Goal: Task Accomplishment & Management: Manage account settings

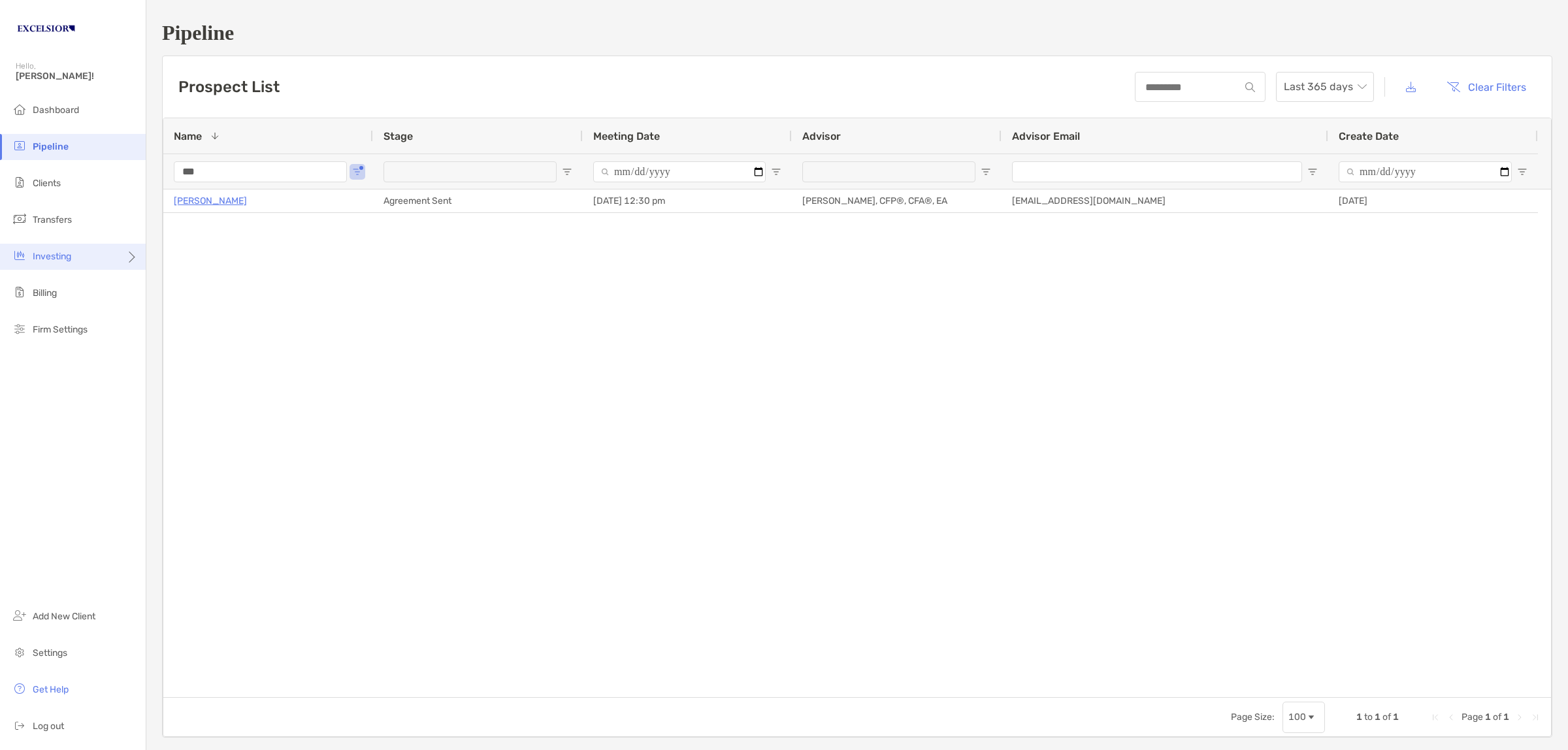
click at [82, 246] on div "Investing" at bounding box center [73, 257] width 146 height 26
click at [177, 284] on span "Rebalancing" at bounding box center [184, 282] width 51 height 11
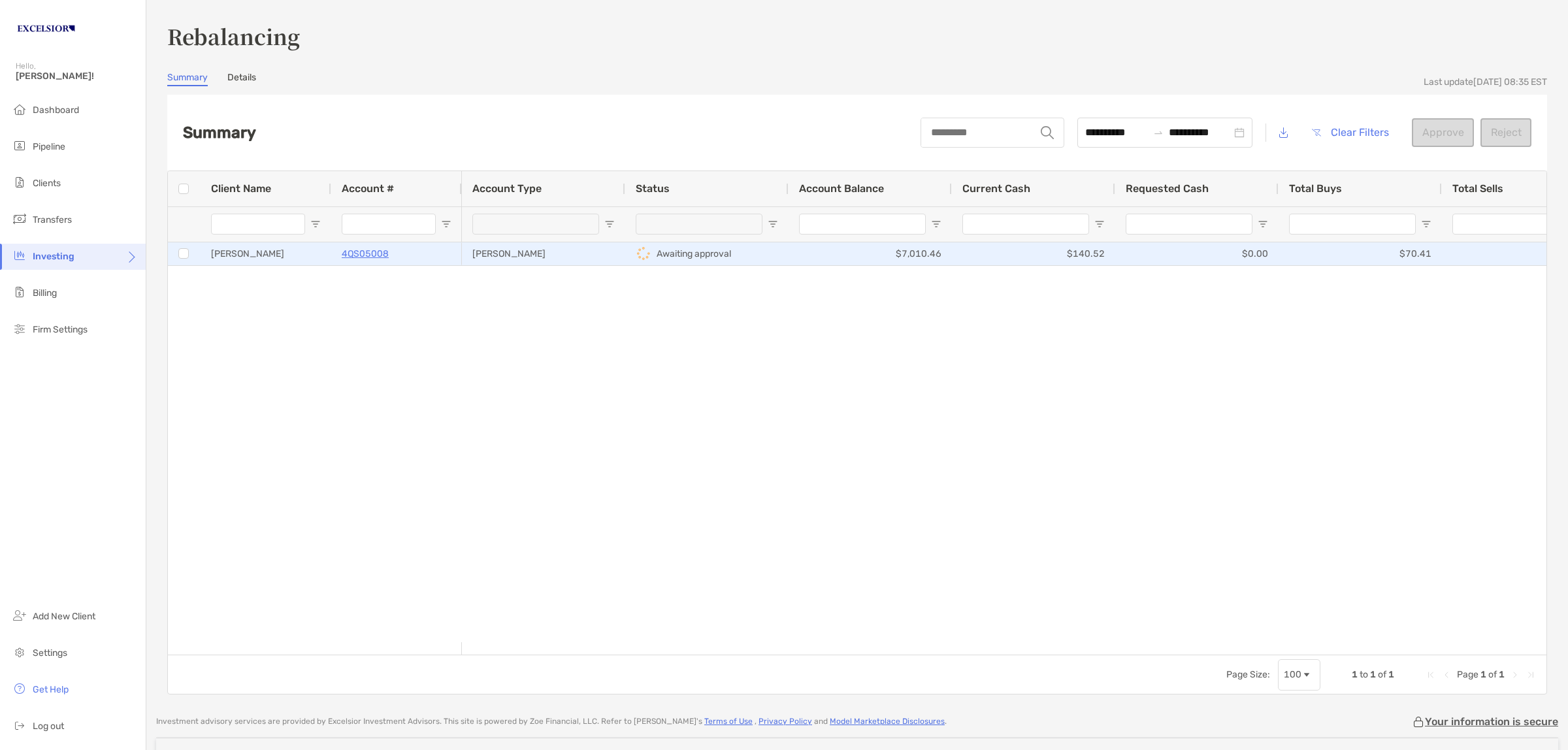
click at [427, 252] on div "4QS05008" at bounding box center [397, 253] width 110 height 21
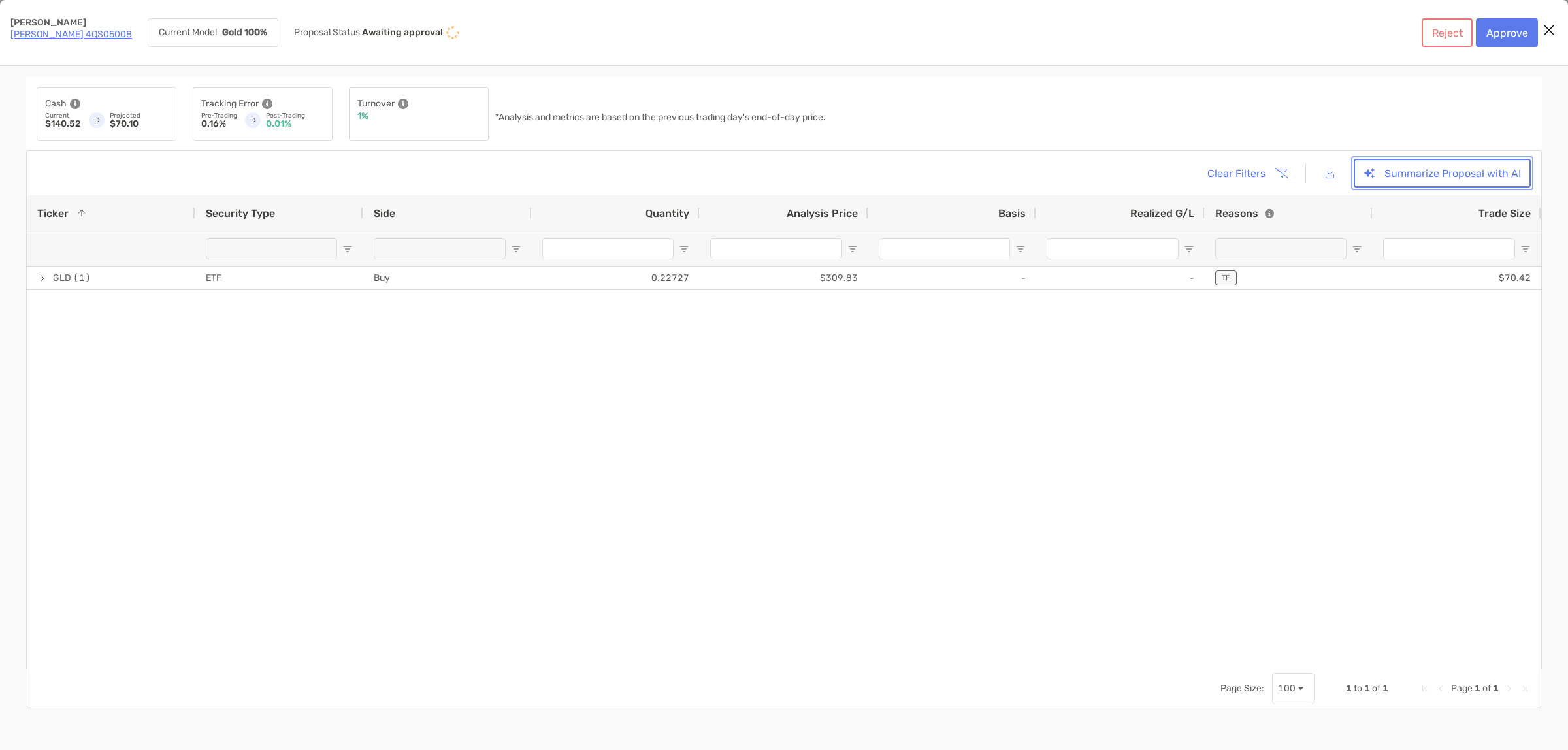
click at [1431, 173] on button "Summarize Proposal with AI" at bounding box center [1442, 172] width 177 height 29
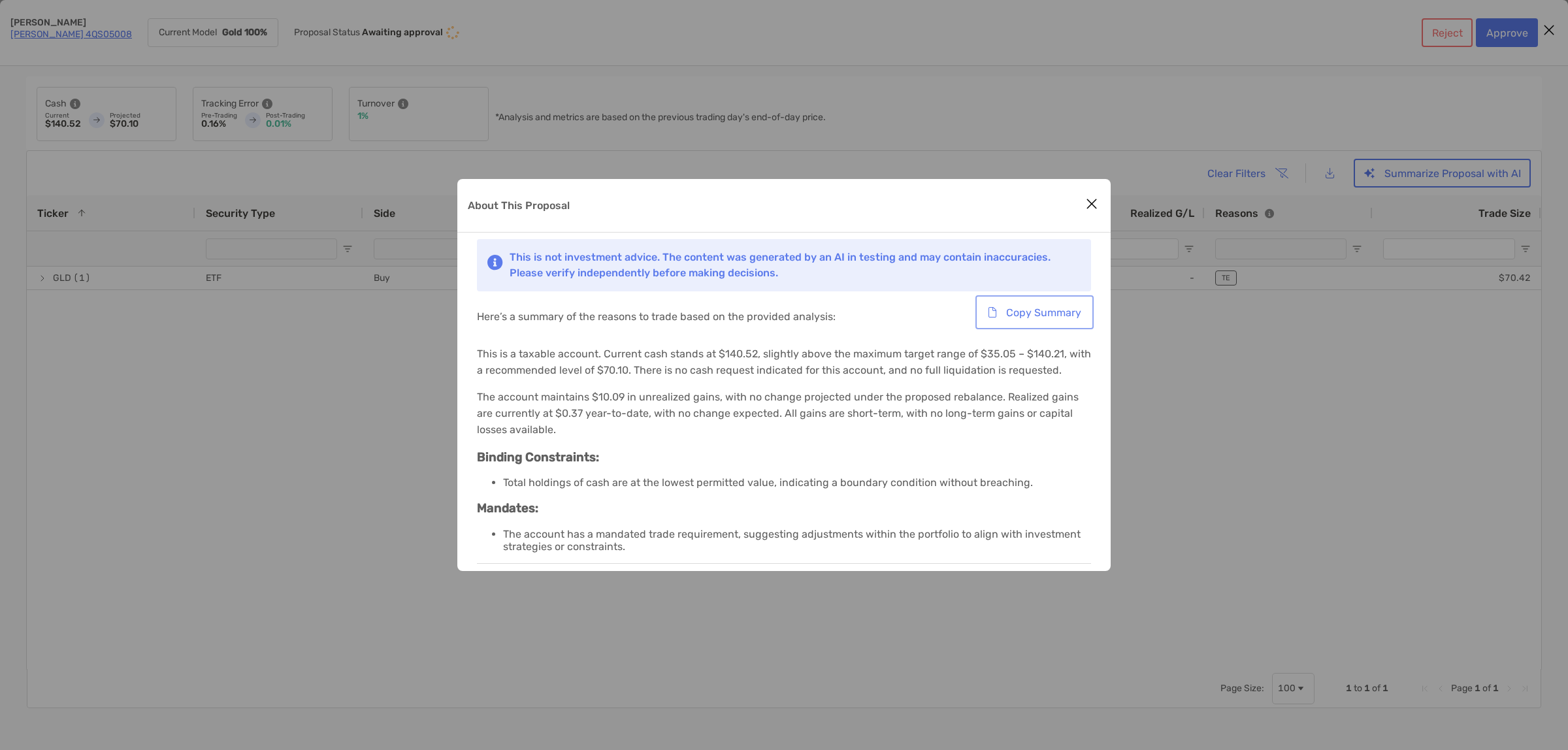
click at [1046, 309] on button "Copy Summary" at bounding box center [1035, 312] width 113 height 29
click at [1092, 194] on button "Close modal" at bounding box center [1092, 204] width 20 height 20
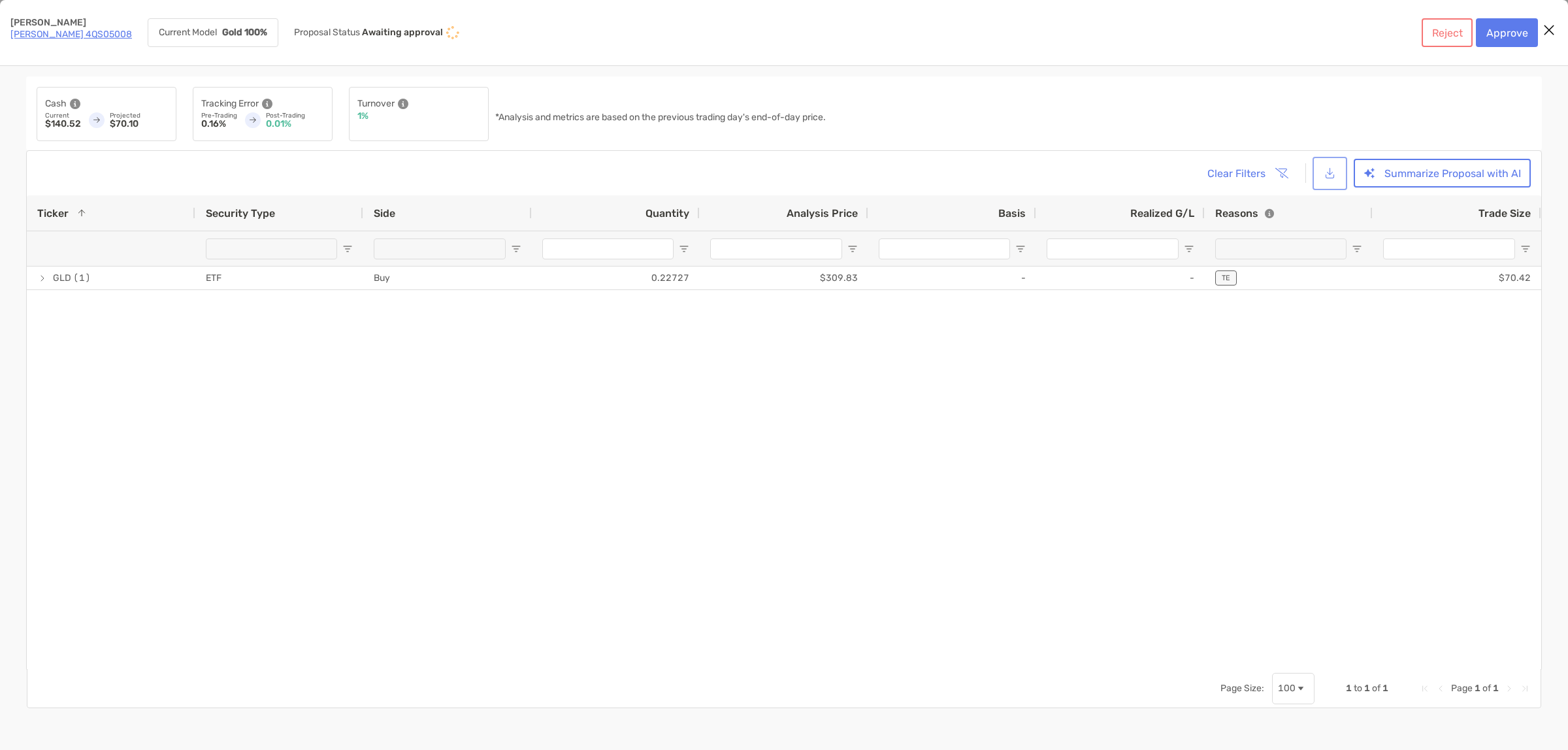
click at [1327, 173] on button "[object Object]" at bounding box center [1330, 173] width 29 height 28
click at [1288, 41] on div "Emily Abeling Roth IRA 4QS05008 Current Model Gold 100% Proposal Status Awaitin…" at bounding box center [774, 32] width 1528 height 29
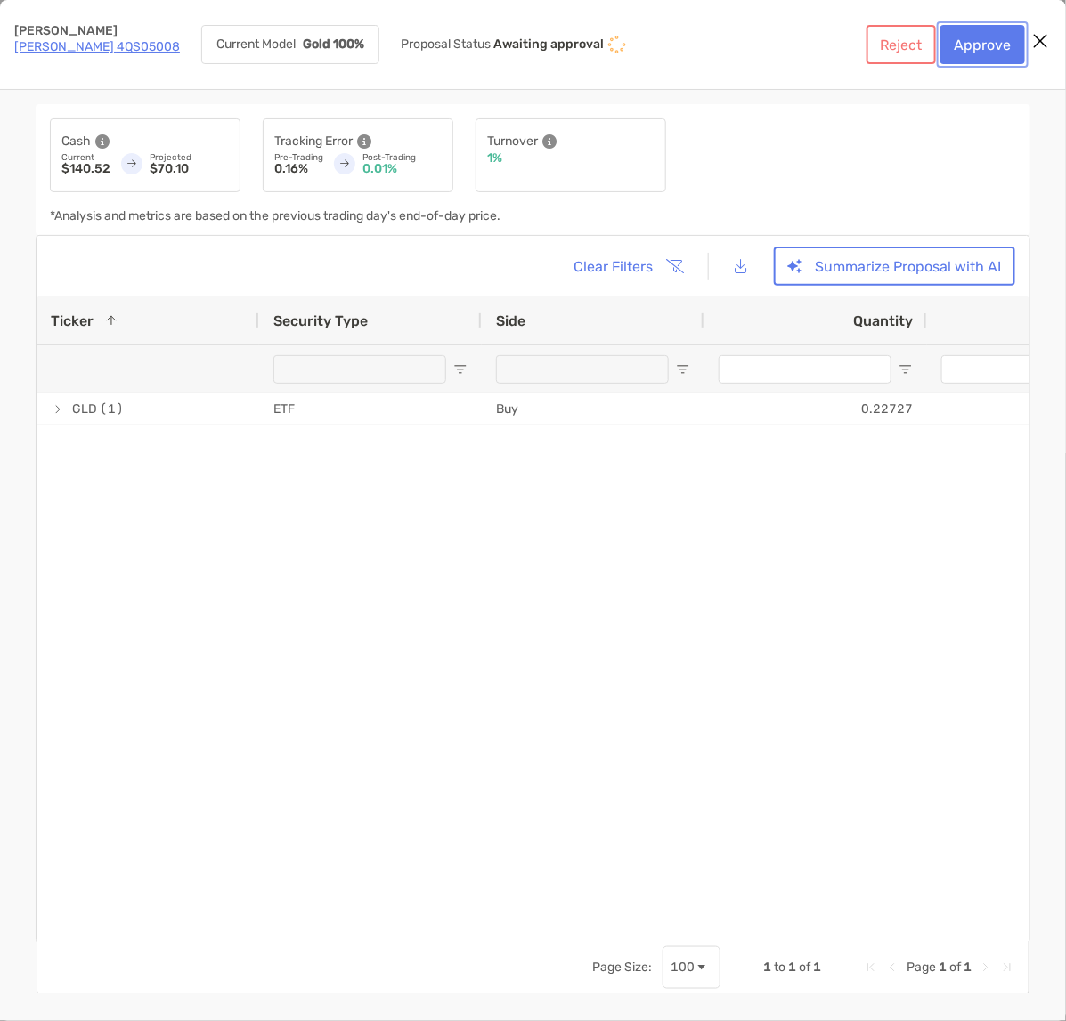
click at [976, 42] on button "Approve" at bounding box center [982, 44] width 85 height 39
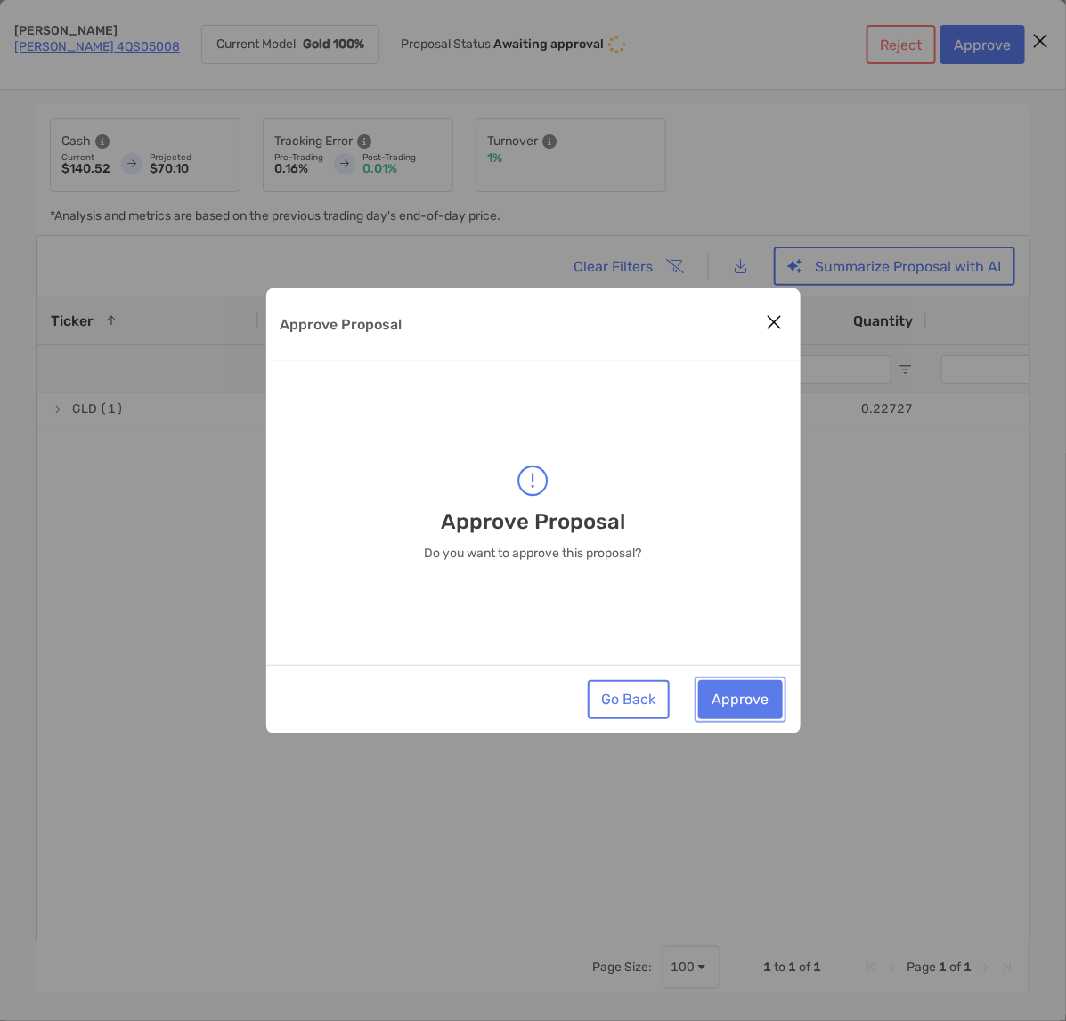
click at [733, 695] on button "Approve" at bounding box center [740, 699] width 85 height 39
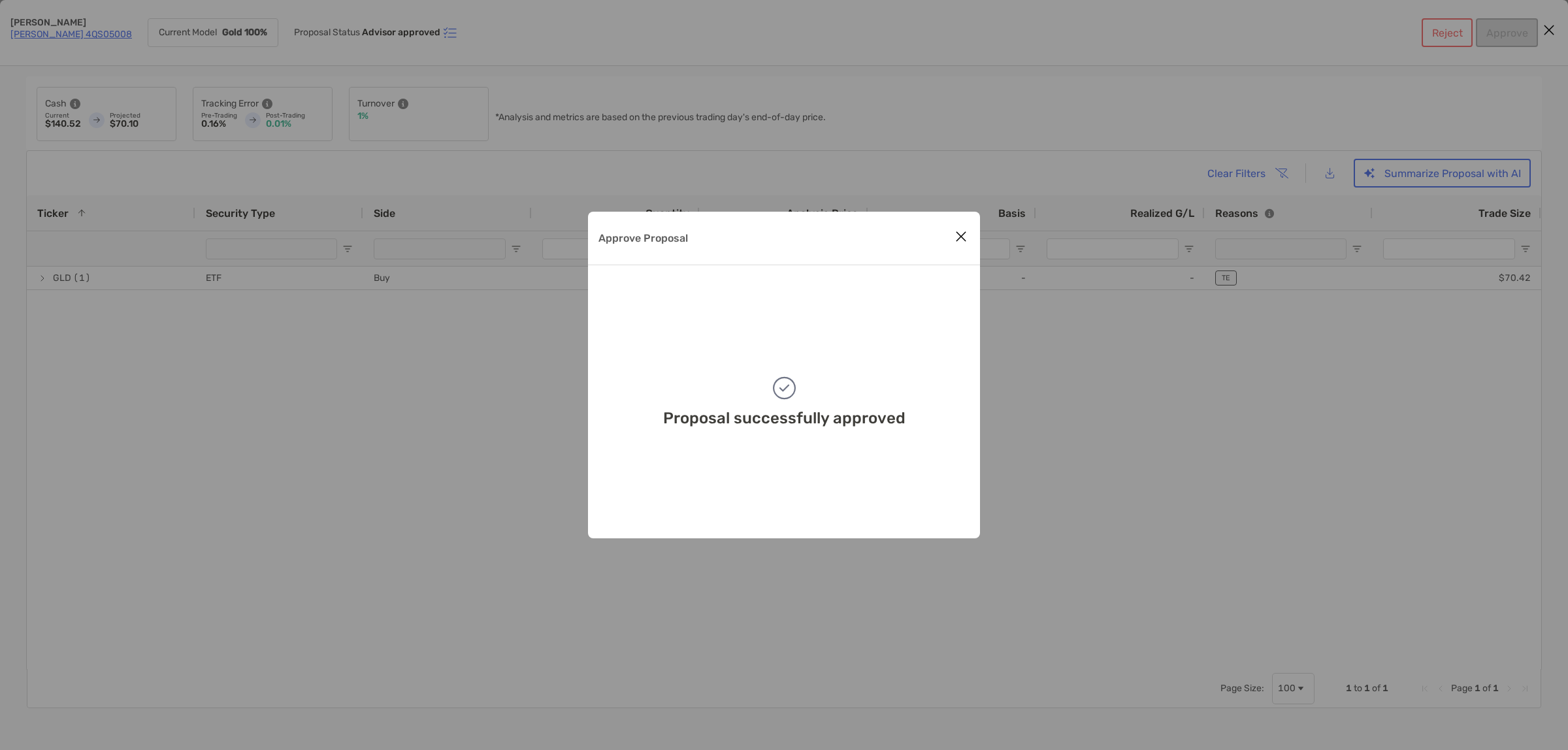
click at [965, 236] on icon "Close modal" at bounding box center [961, 236] width 12 height 15
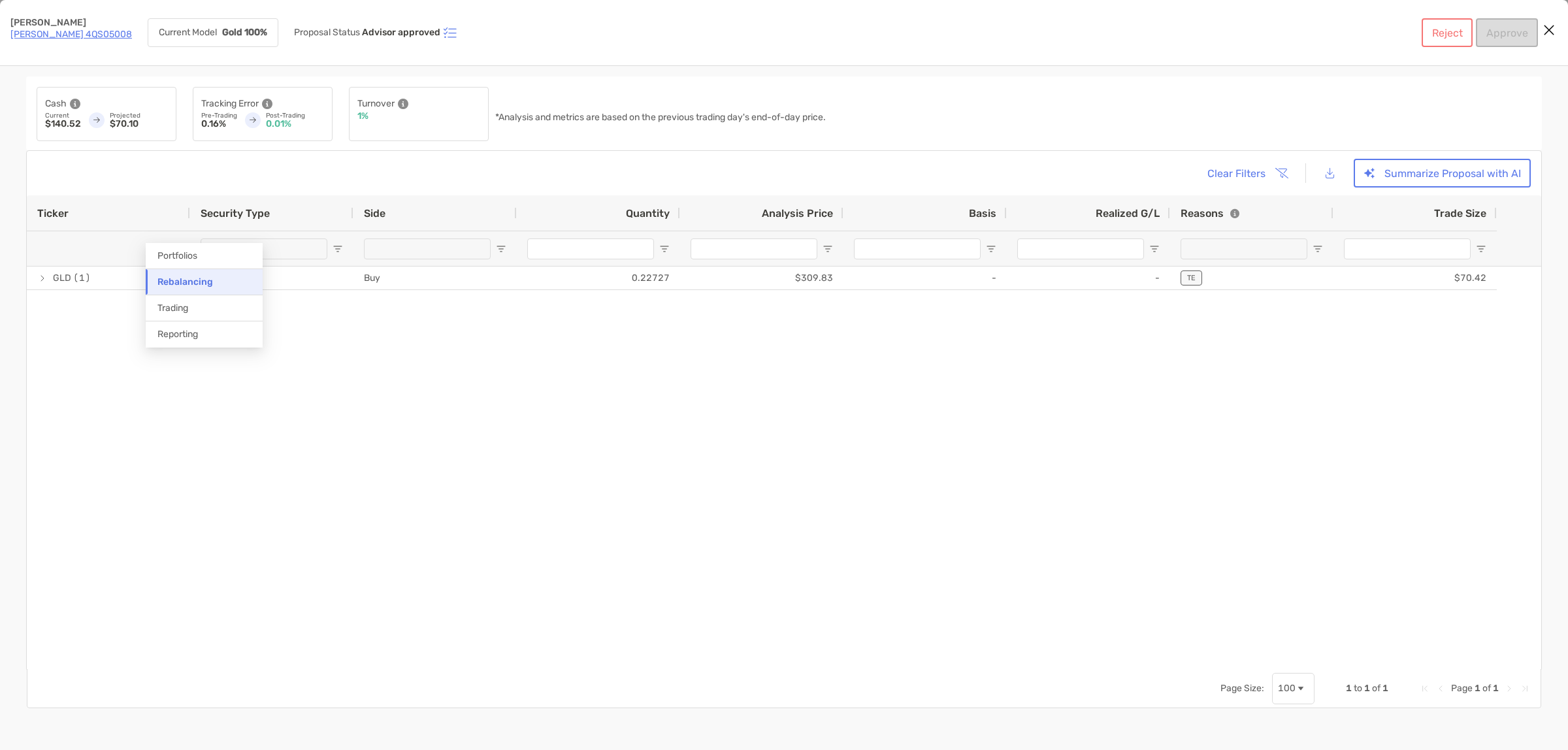
click at [51, 181] on div "Clear Filters Summarize Proposal with AI" at bounding box center [784, 172] width 1494 height 29
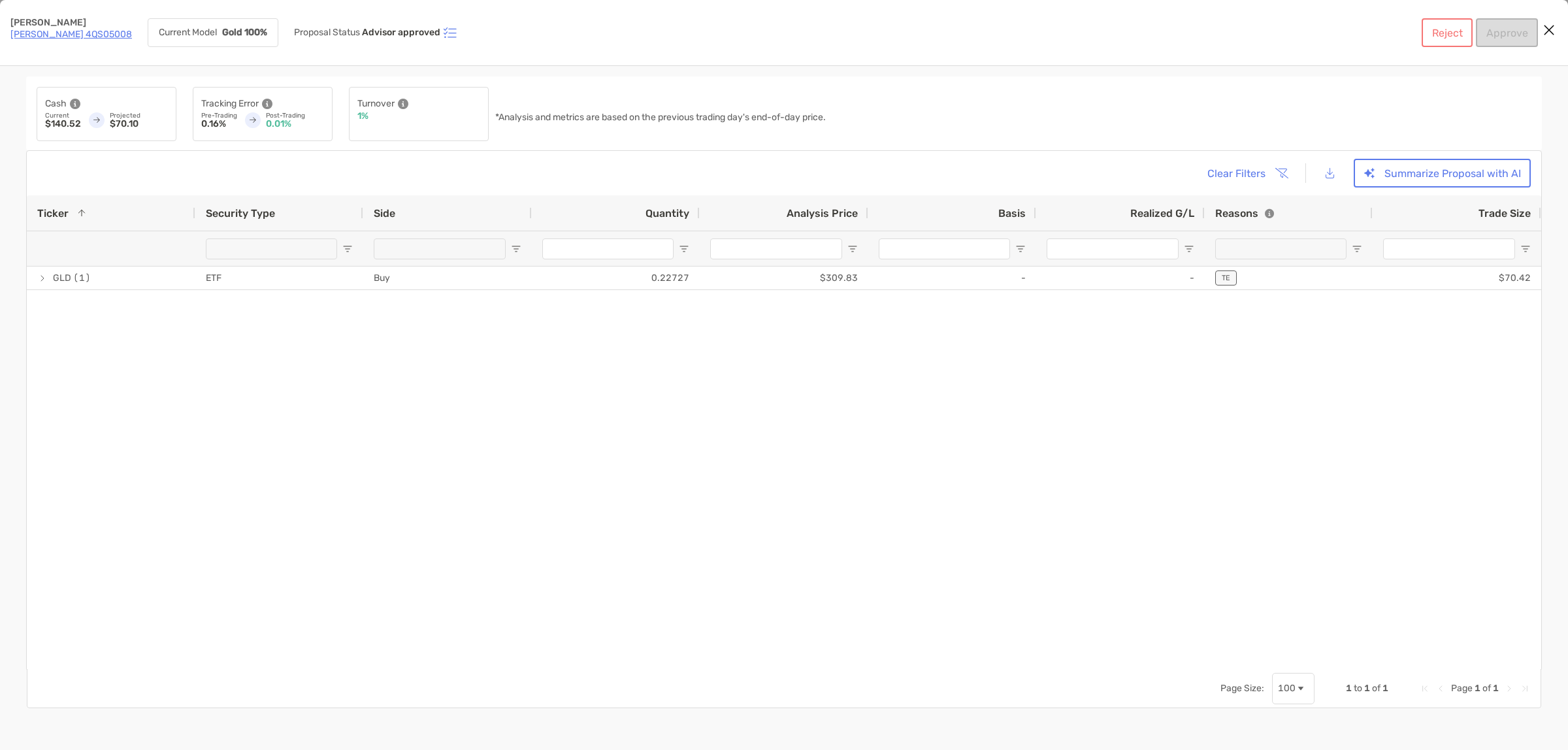
click at [1550, 30] on icon "Close modal" at bounding box center [1550, 29] width 12 height 15
click at [54, 31] on link "Roth IRA 4QS05008" at bounding box center [71, 34] width 122 height 11
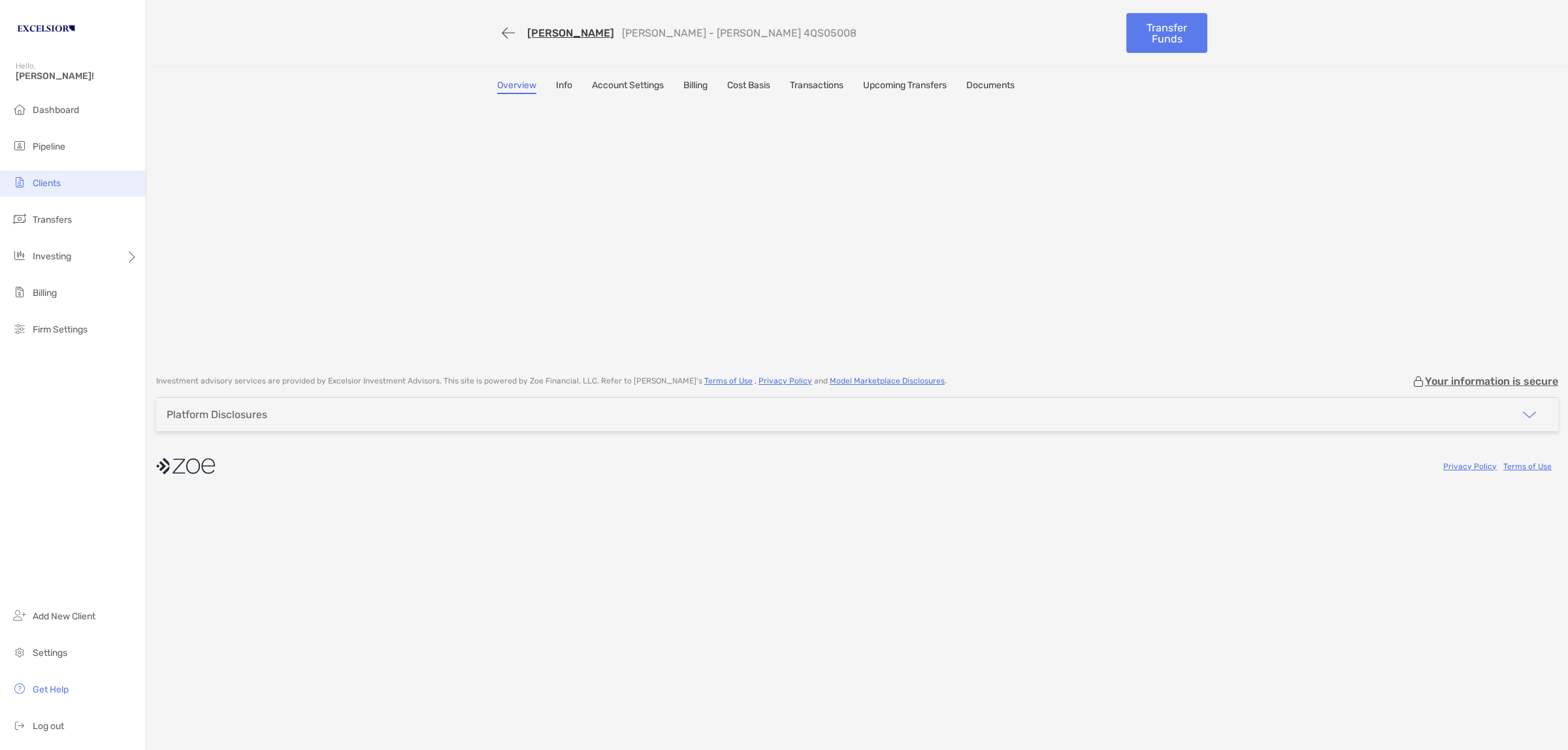
click at [51, 185] on span "Clients" at bounding box center [47, 183] width 28 height 11
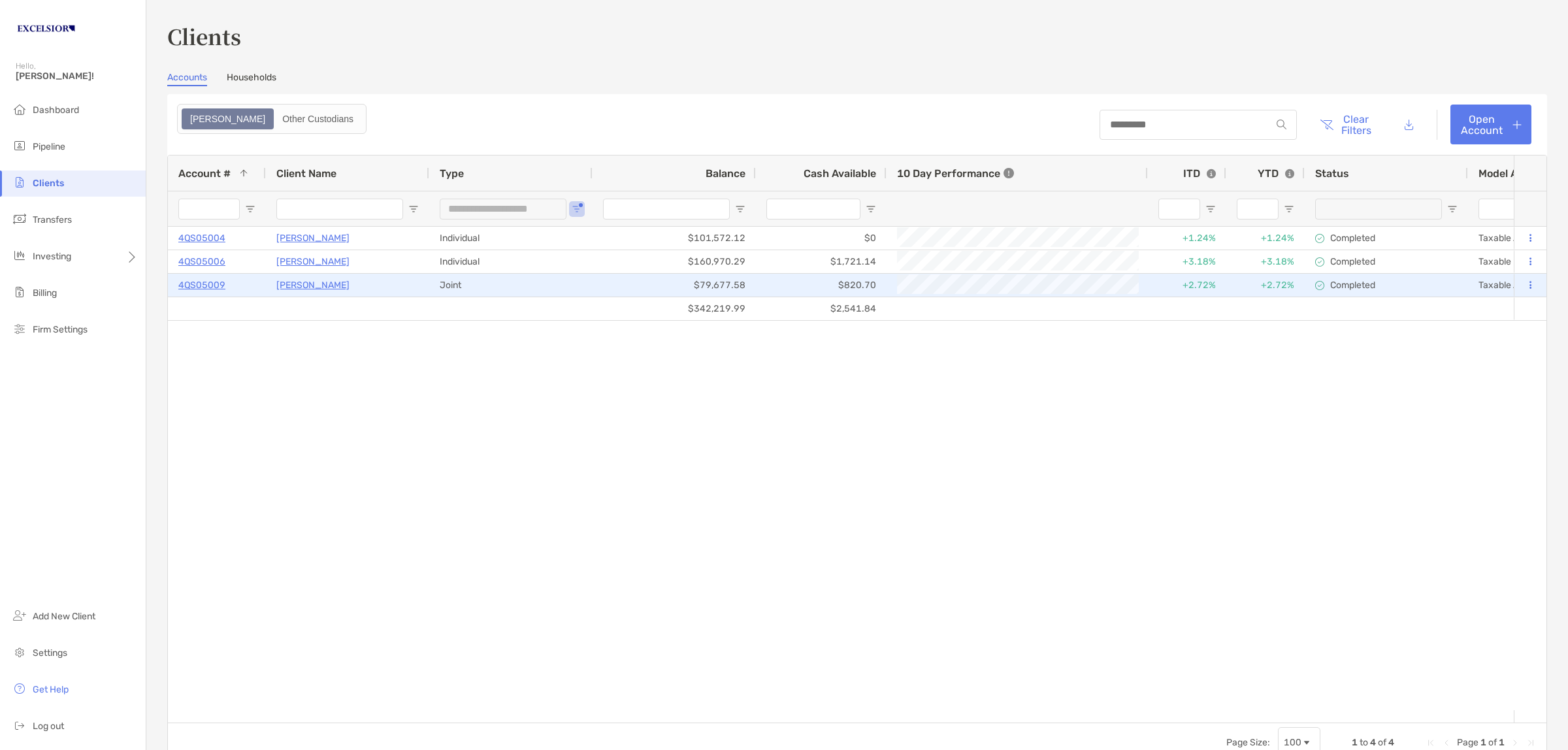
click at [294, 284] on p "[PERSON_NAME]" at bounding box center [313, 285] width 73 height 16
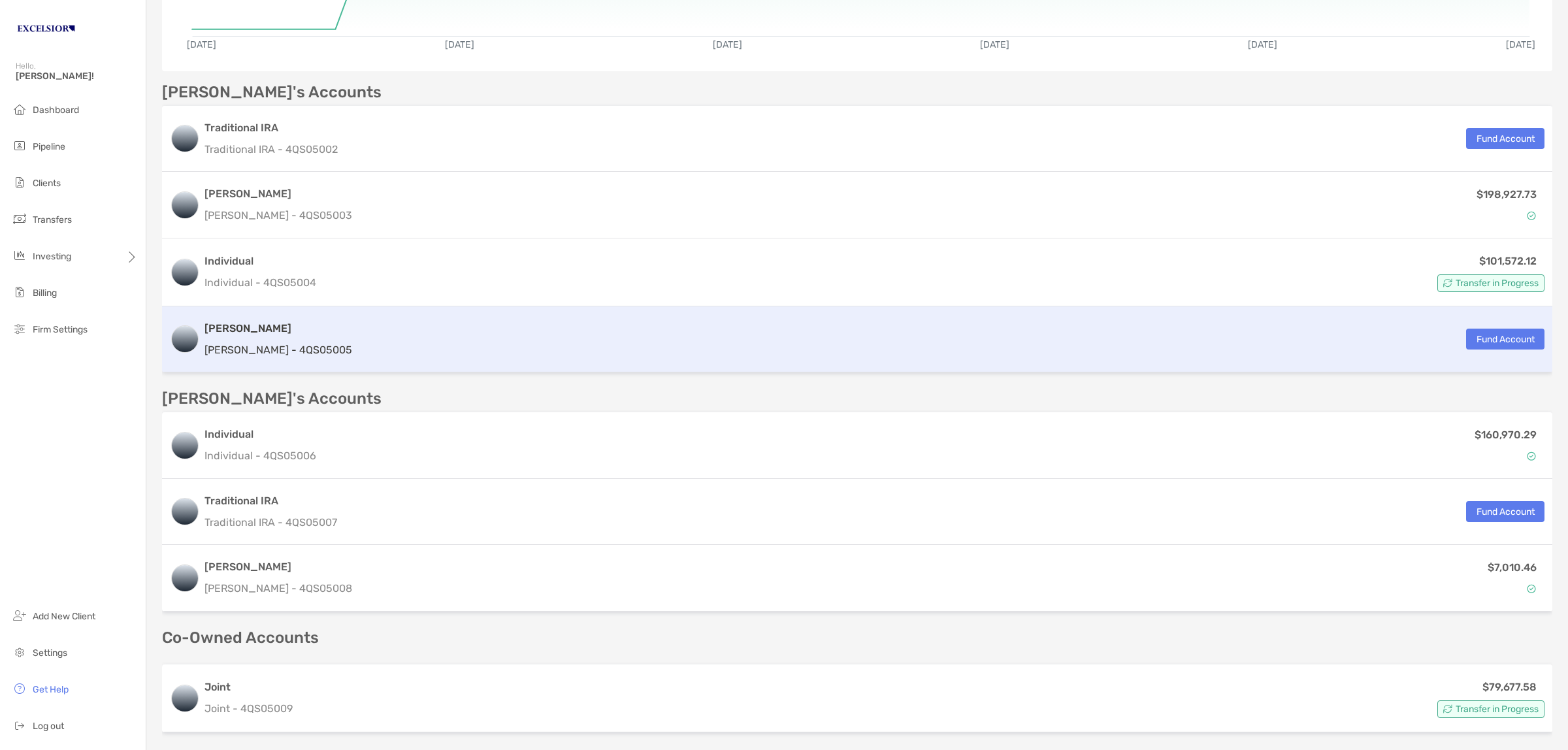
scroll to position [462, 0]
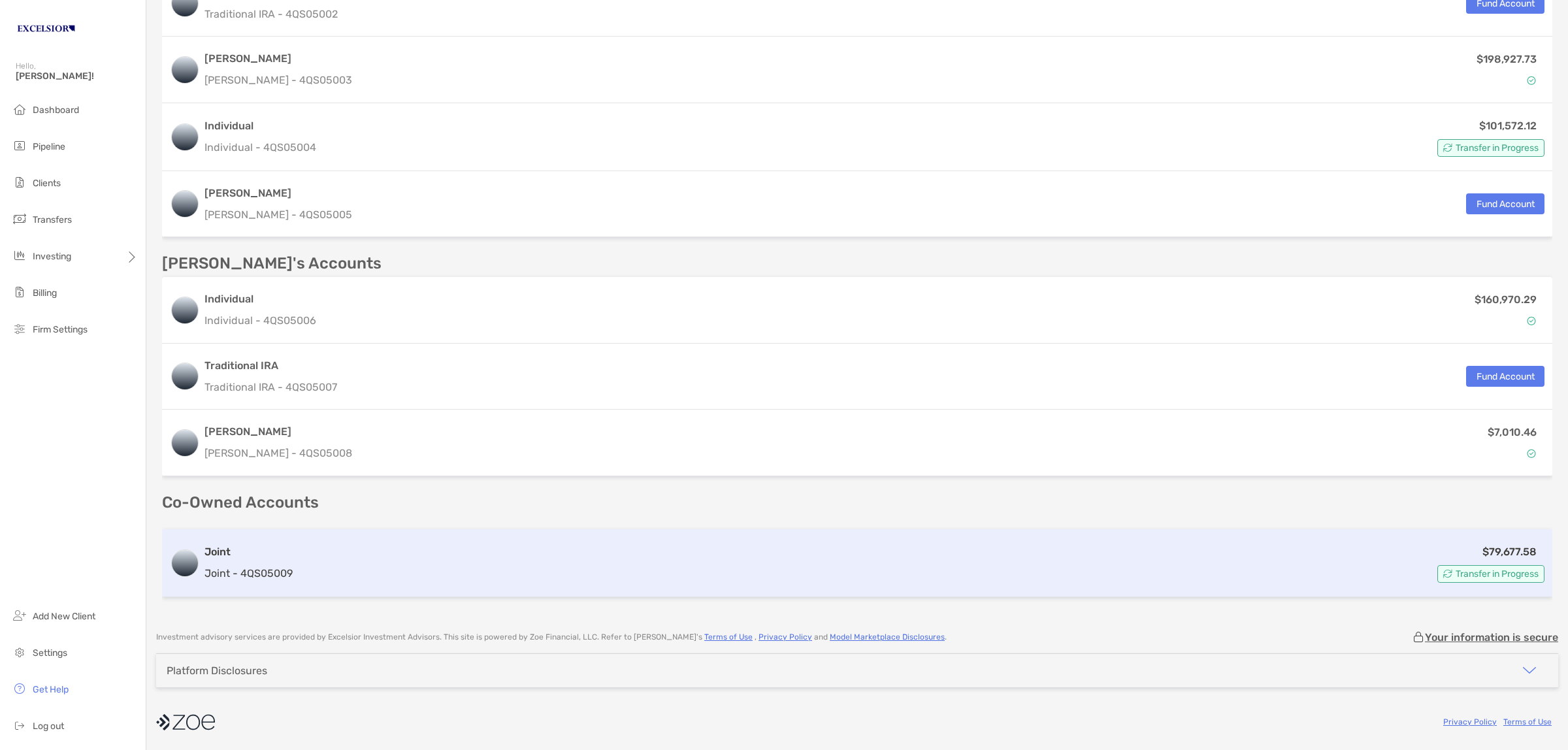
click at [282, 549] on h3 "Joint" at bounding box center [249, 552] width 88 height 15
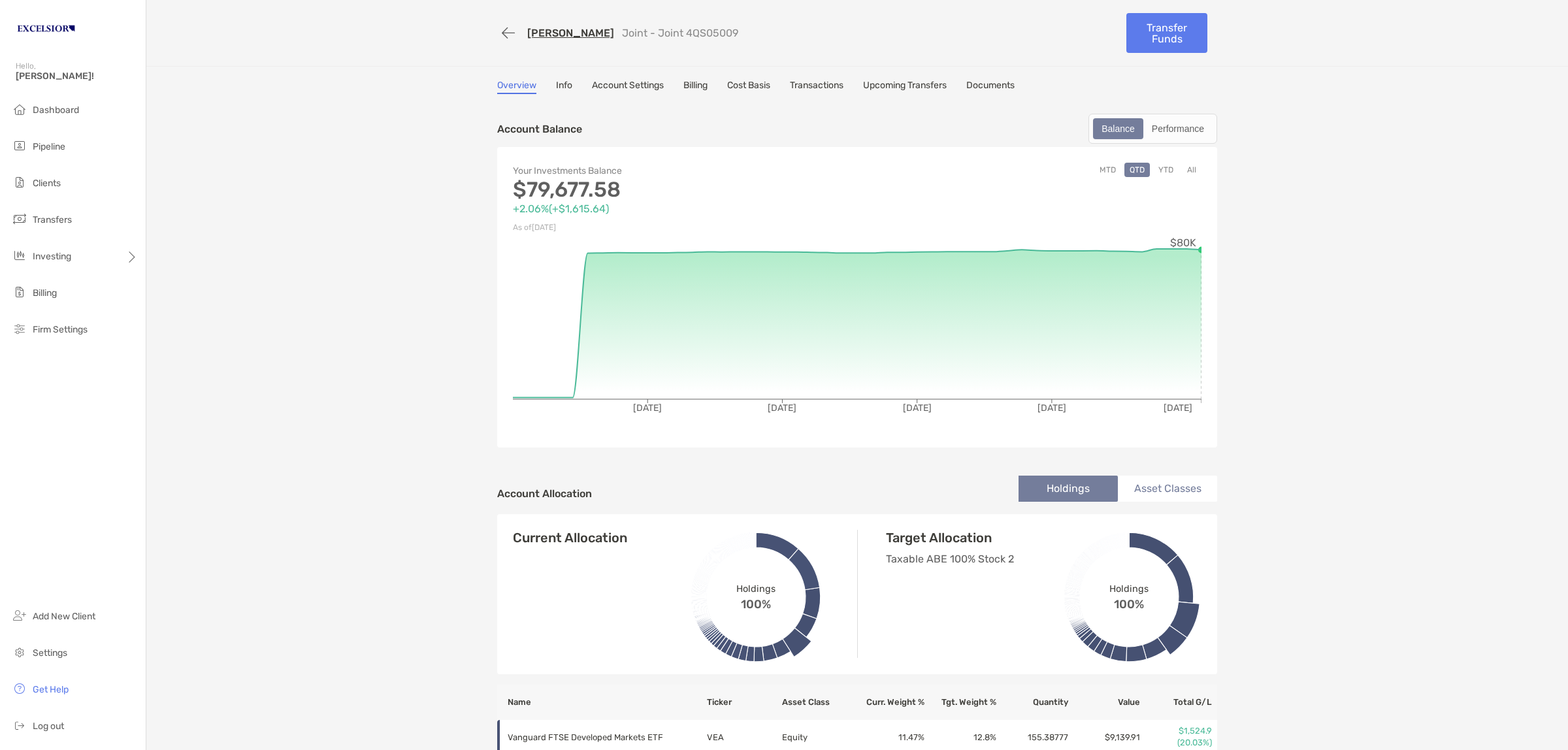
scroll to position [408, 0]
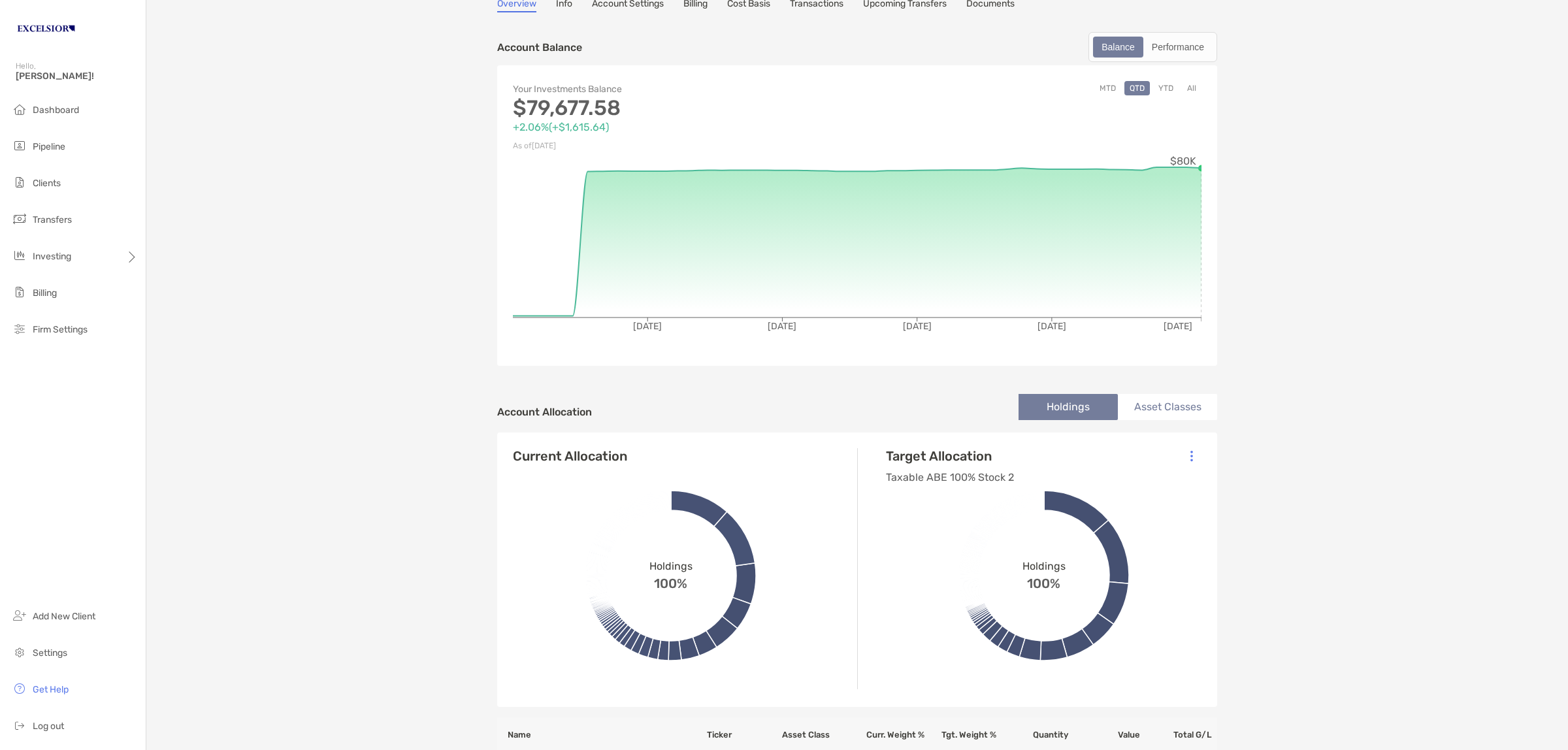
scroll to position [0, 0]
